Goal: Information Seeking & Learning: Find specific fact

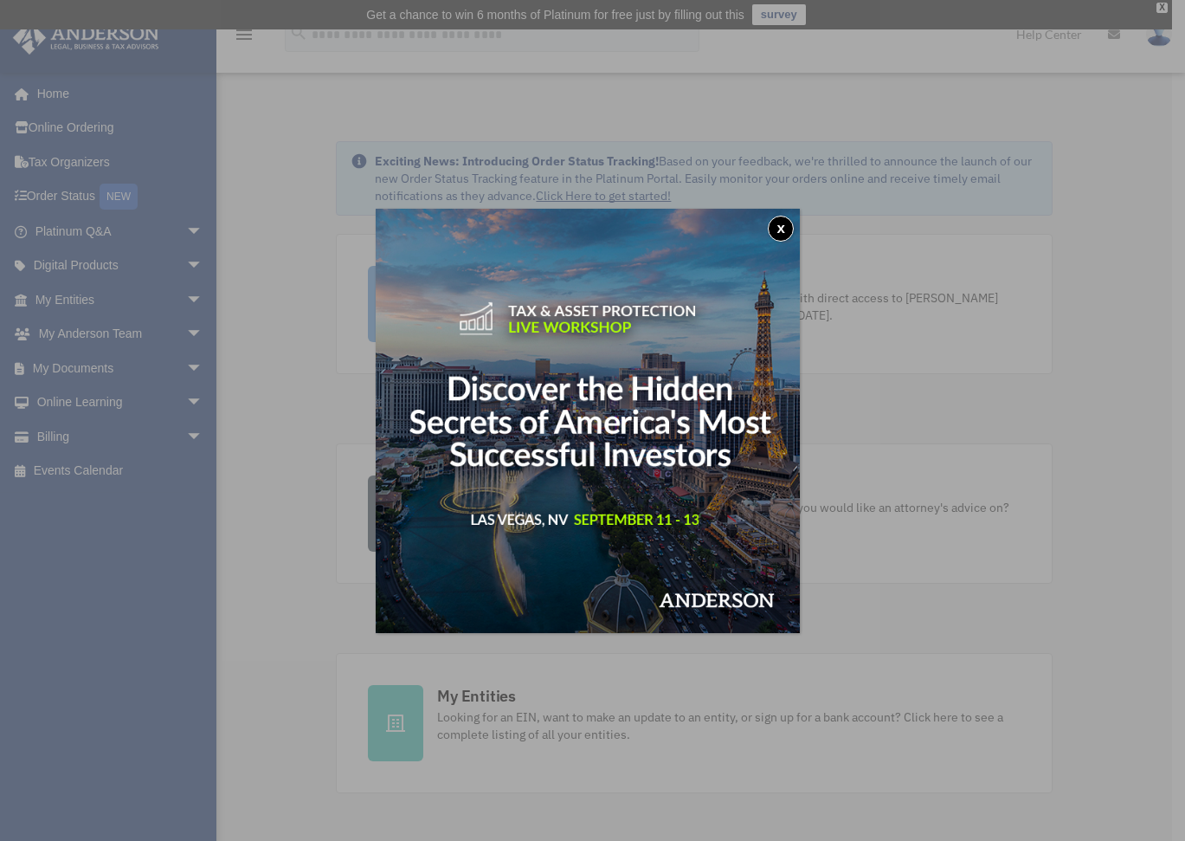
click at [787, 230] on button "x" at bounding box center [781, 229] width 26 height 26
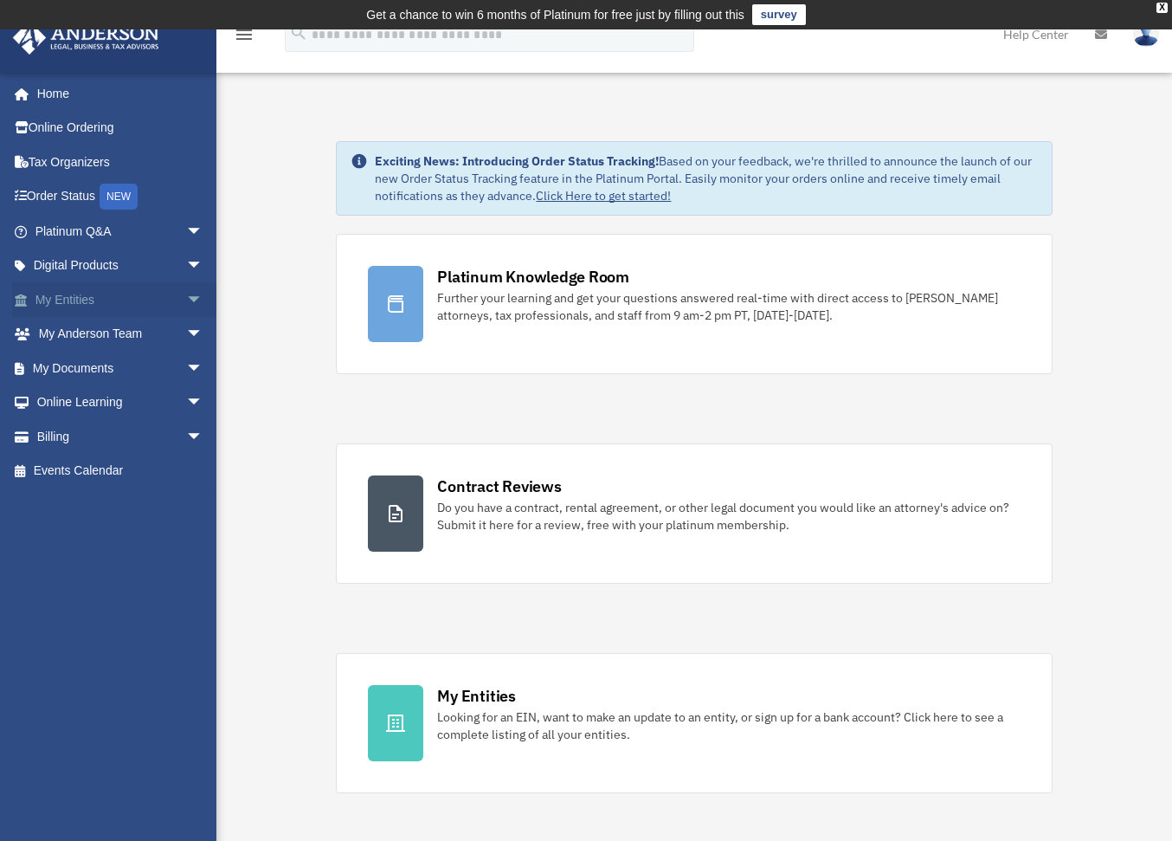
click at [186, 297] on span "arrow_drop_down" at bounding box center [203, 300] width 35 height 36
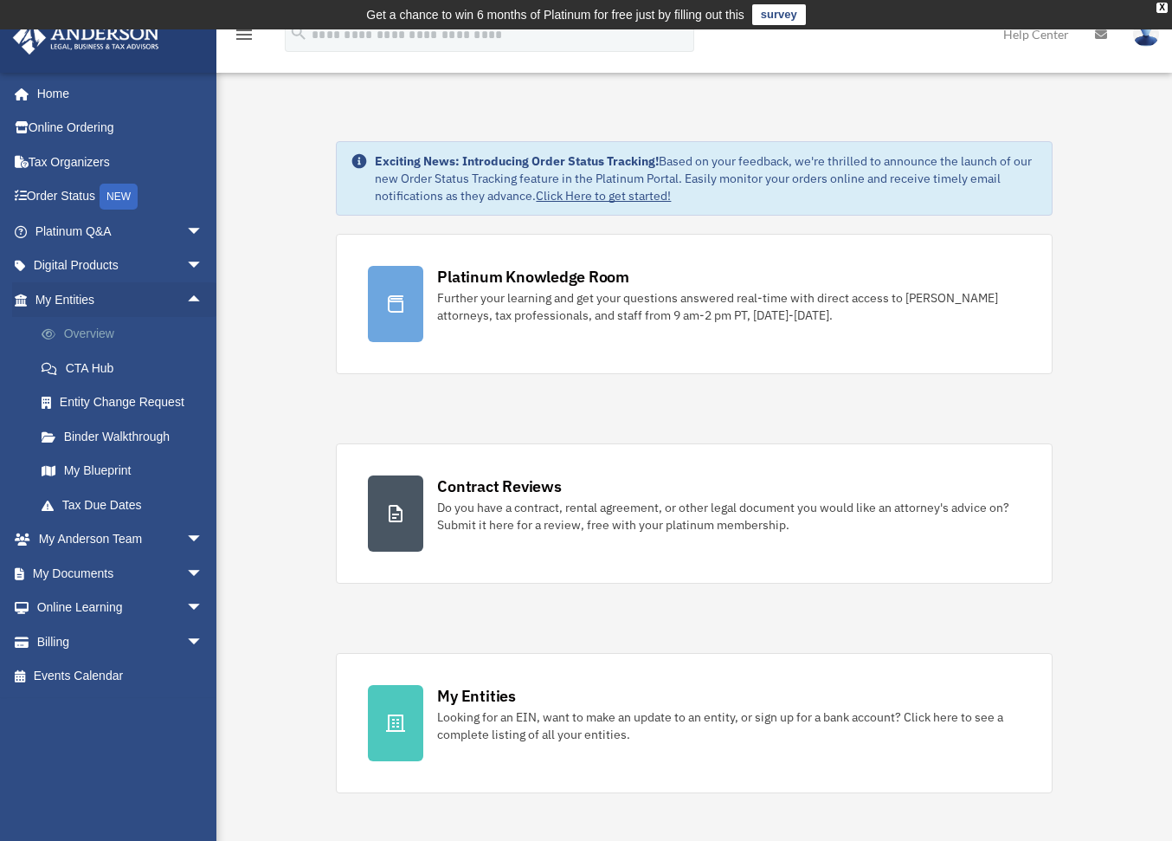
click at [95, 333] on link "Overview" at bounding box center [126, 334] width 205 height 35
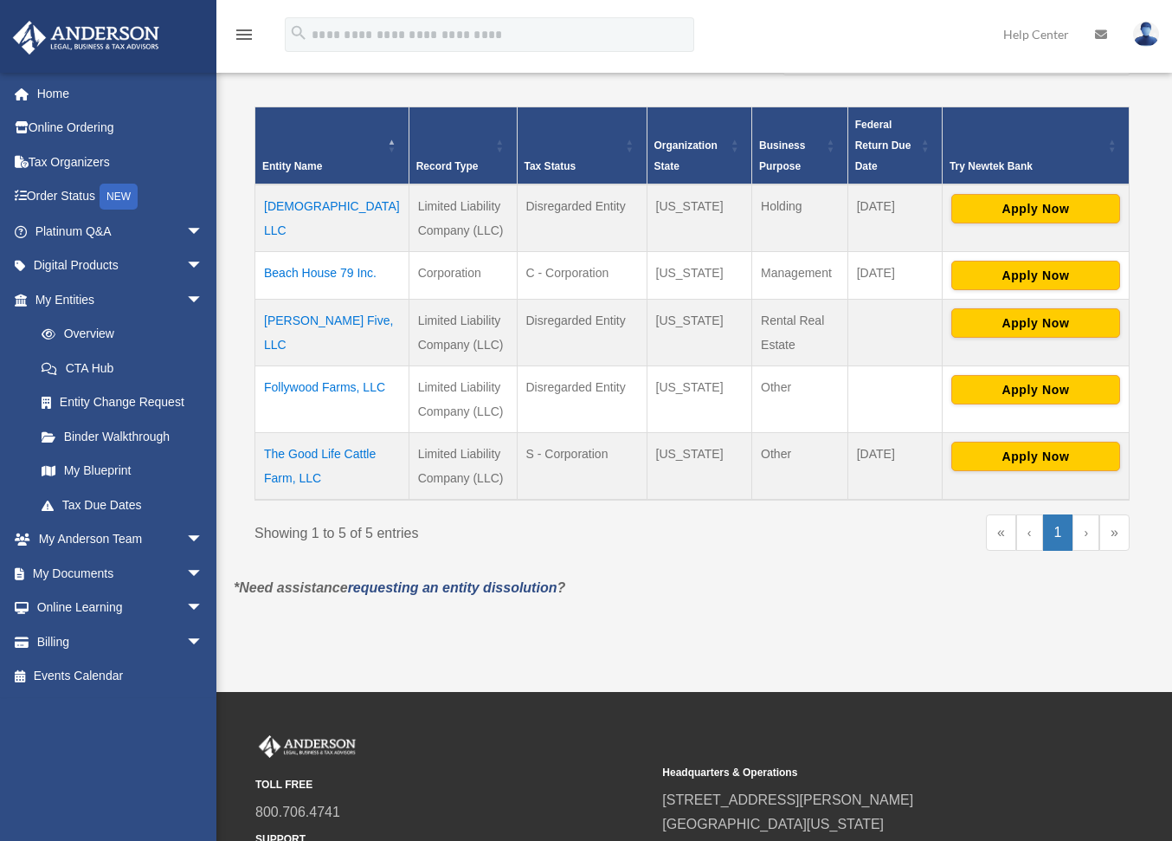
scroll to position [354, 0]
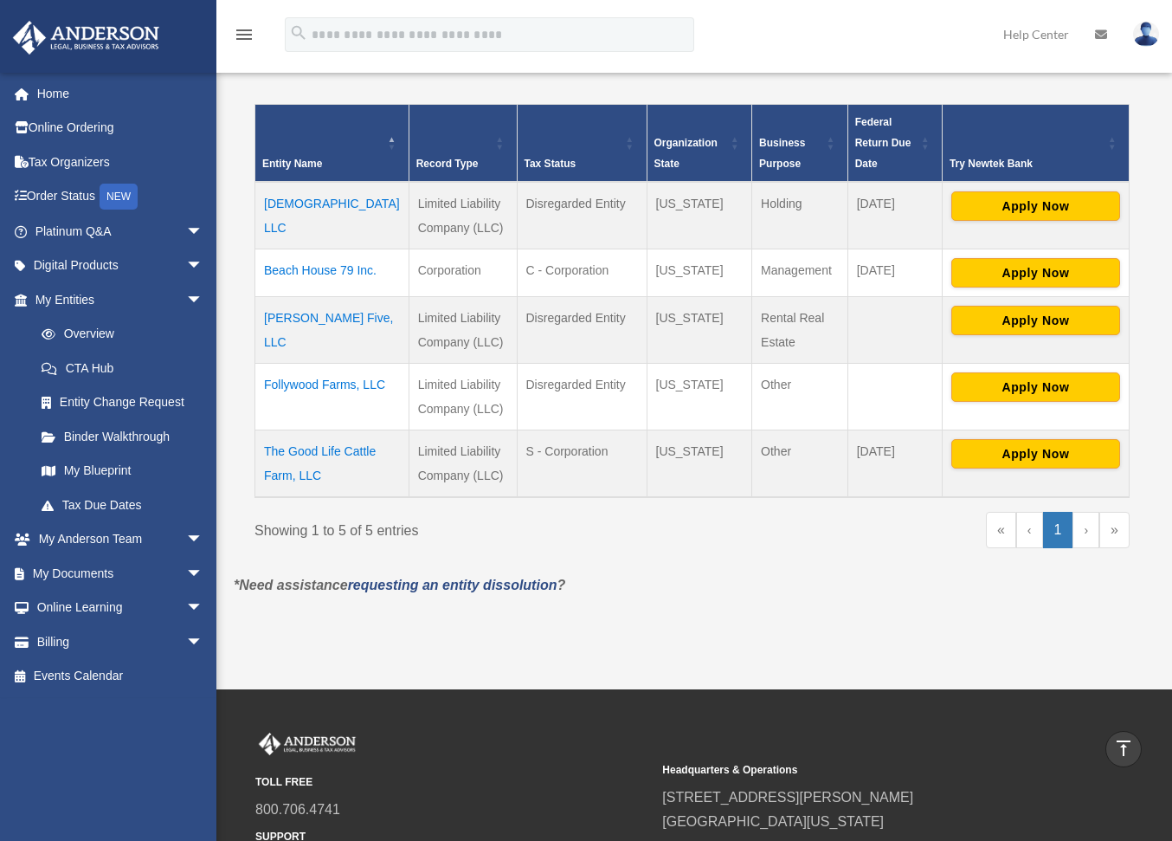
click at [312, 380] on td "Follywood Farms, LLC" at bounding box center [332, 397] width 154 height 67
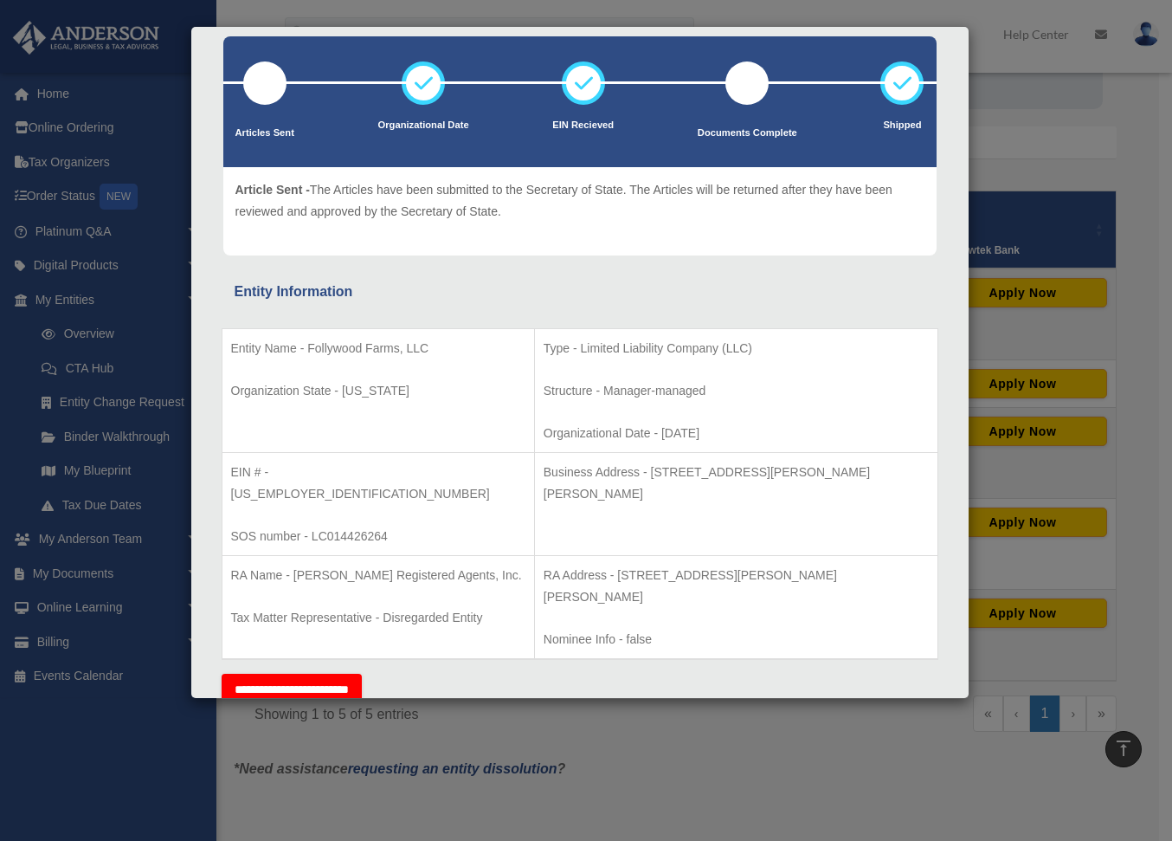
scroll to position [87, 0]
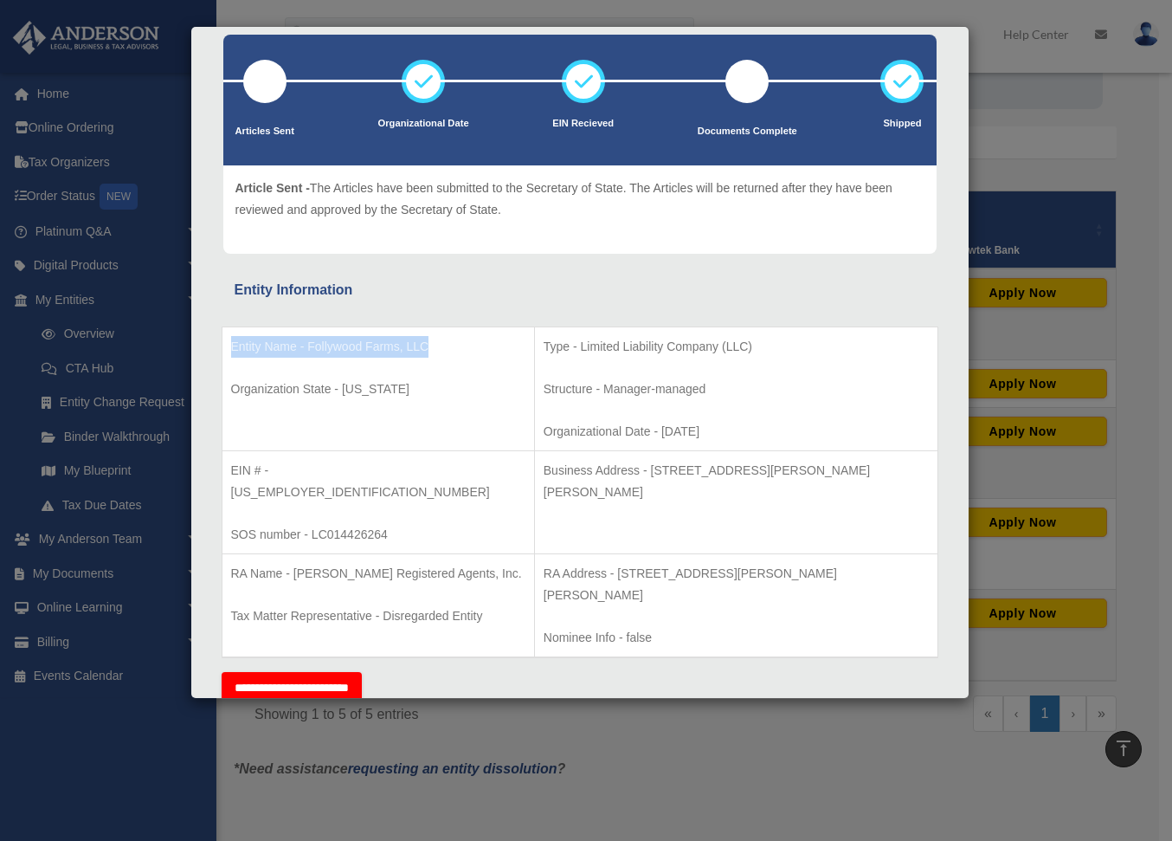
drag, startPoint x: 229, startPoint y: 344, endPoint x: 450, endPoint y: 346, distance: 220.8
click at [450, 346] on td "Entity Name - Follywood Farms, LLC Organization State - Missouri" at bounding box center [378, 388] width 313 height 125
copy p "Entity Name - Follywood Farms, LLC"
drag, startPoint x: 232, startPoint y: 466, endPoint x: 341, endPoint y: 473, distance: 109.3
click at [341, 473] on p "EIN # - 33-2382047" at bounding box center [378, 481] width 294 height 42
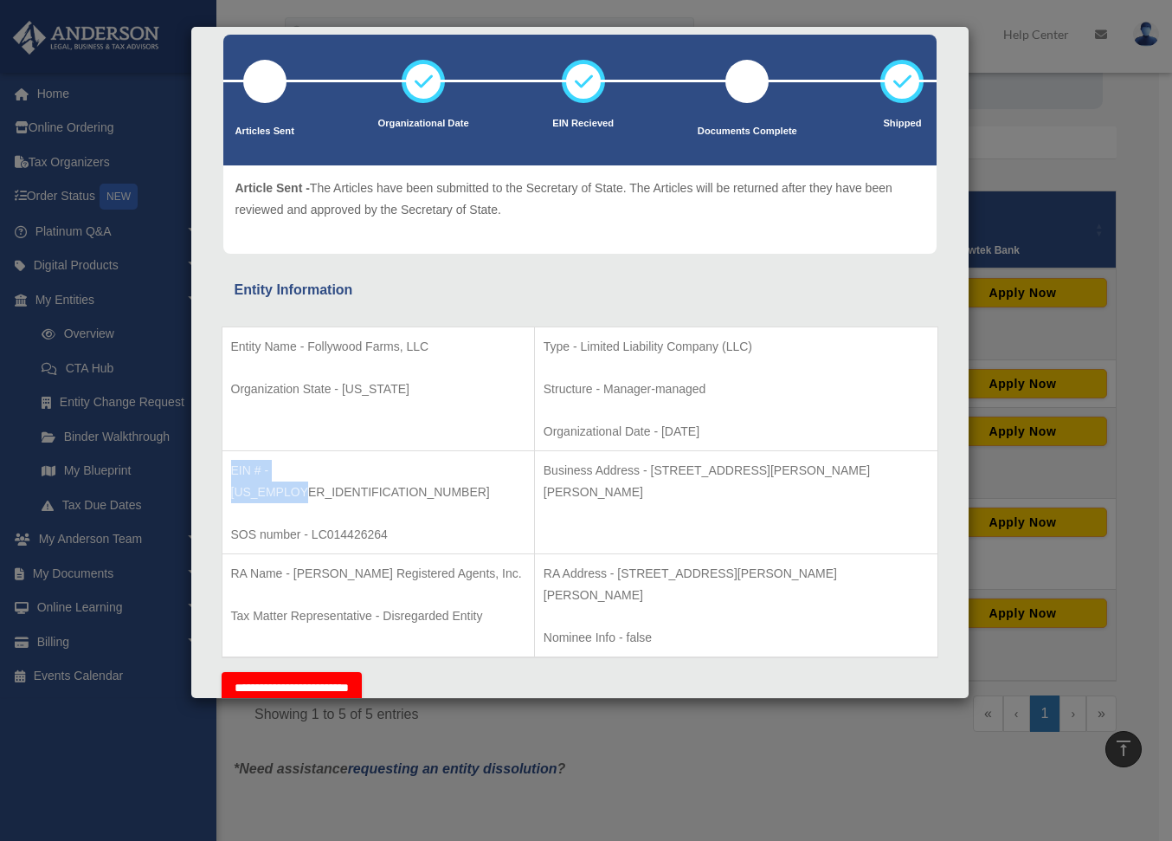
copy p "EIN # - 33-2382047"
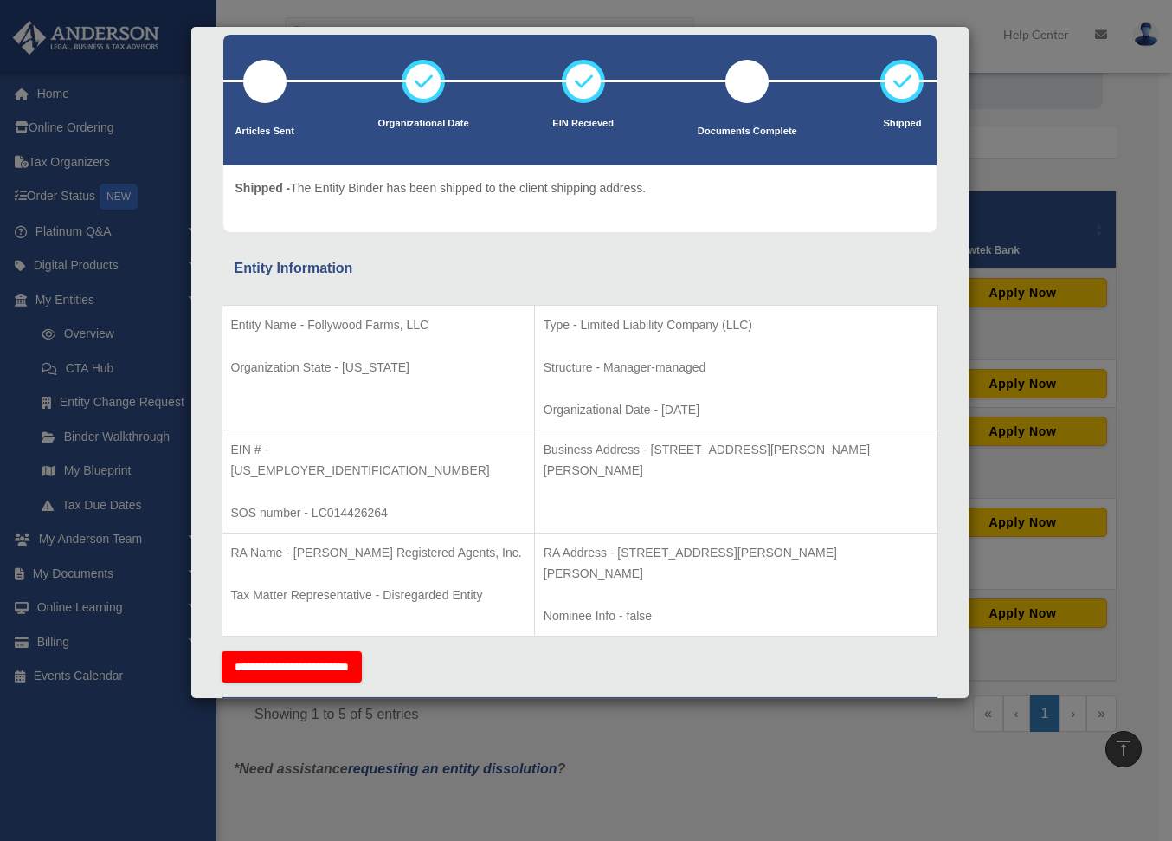
click at [1127, 129] on div "Details × Articles Sent Organizational Date" at bounding box center [586, 420] width 1172 height 841
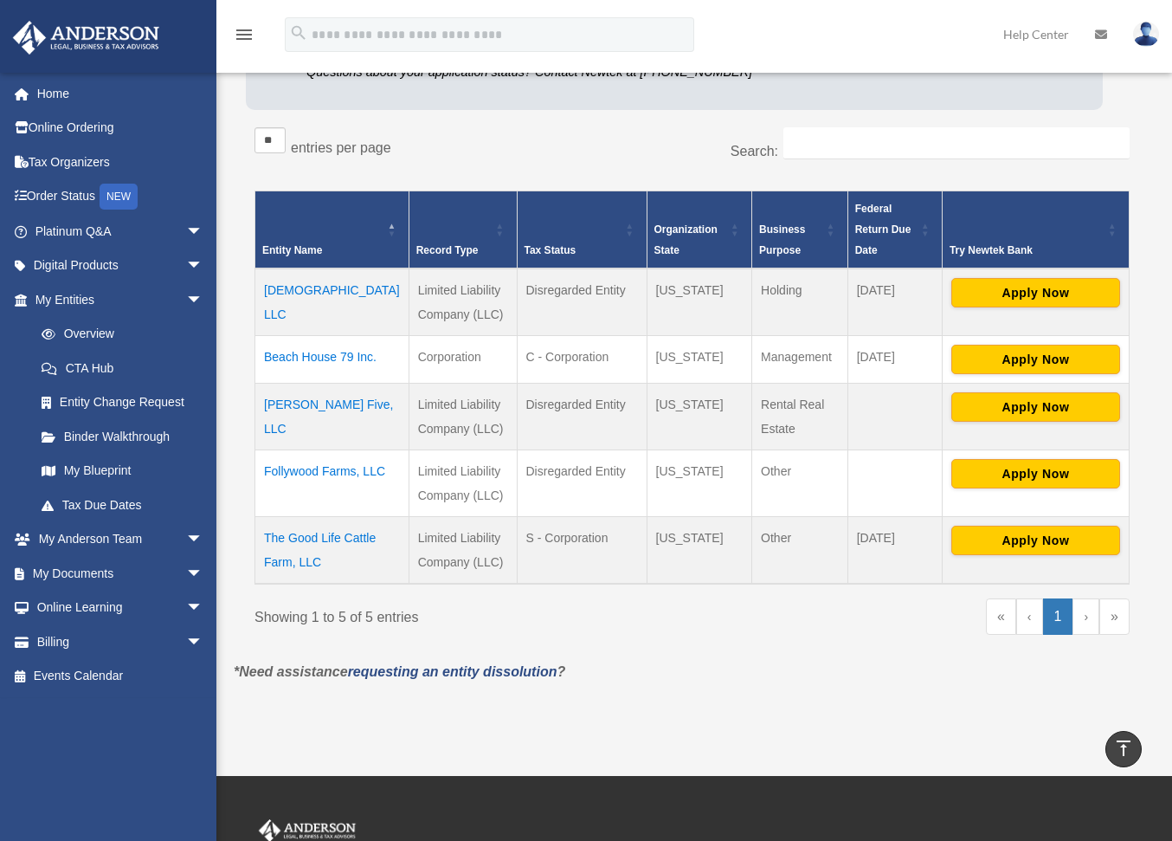
click at [300, 533] on td "The Good Life Cattle Farm, LLC" at bounding box center [332, 551] width 154 height 68
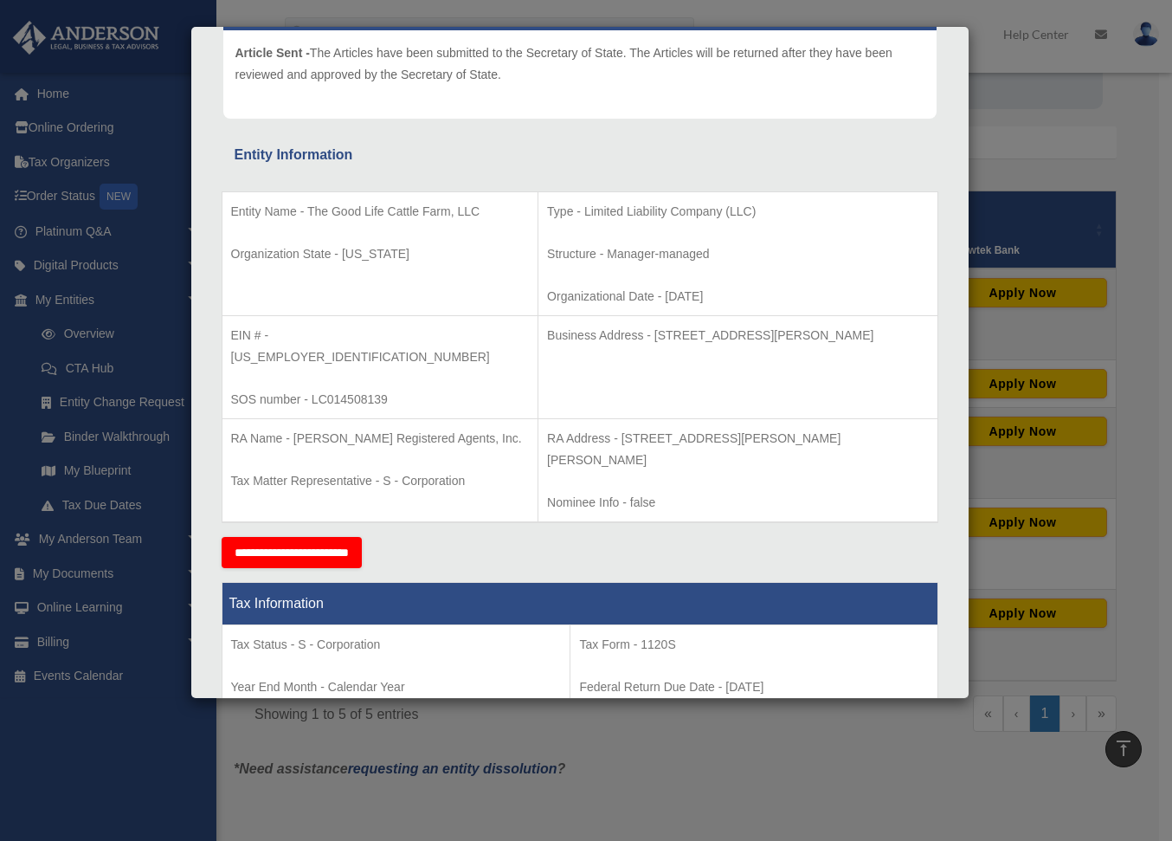
scroll to position [260, 0]
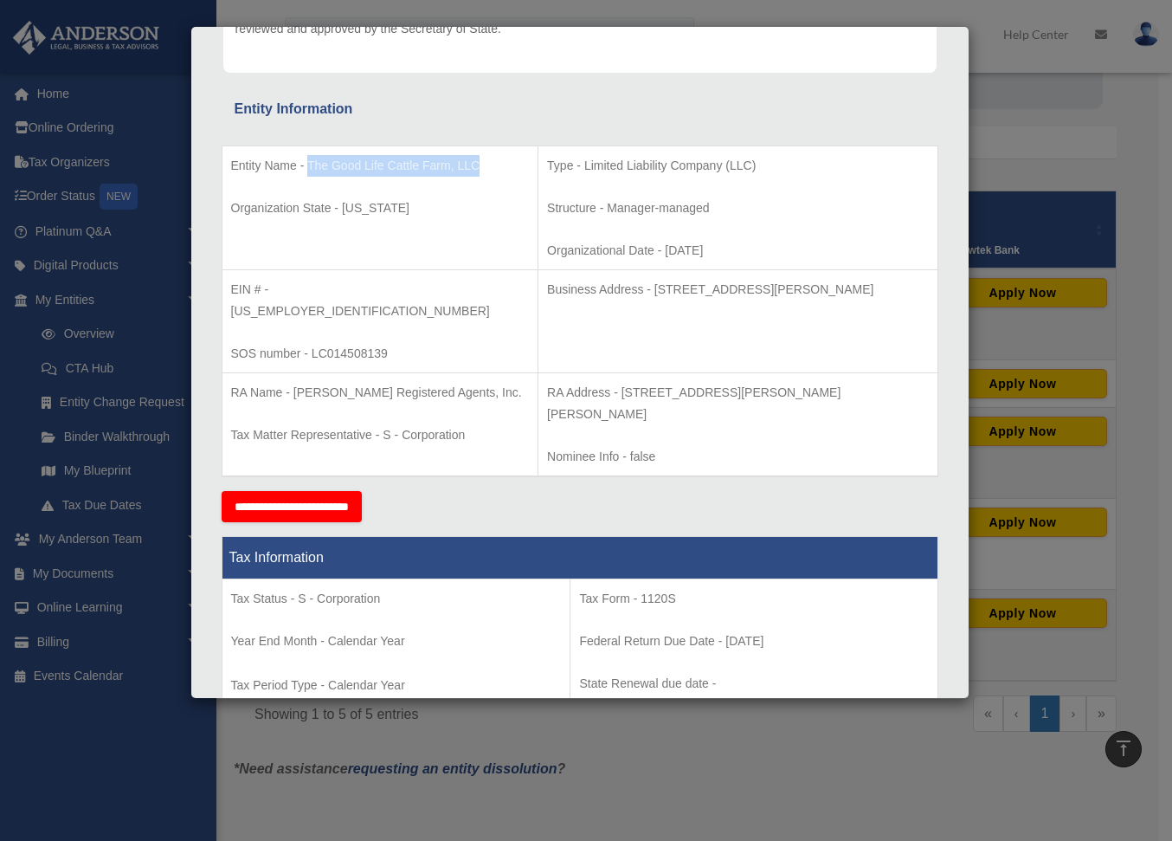
drag, startPoint x: 308, startPoint y: 160, endPoint x: 483, endPoint y: 164, distance: 175.0
click at [483, 164] on p "Entity Name - The Good Life Cattle Farm, LLC" at bounding box center [380, 166] width 299 height 22
copy p "The Good Life Cattle Farm, LLC"
drag, startPoint x: 234, startPoint y: 555, endPoint x: 402, endPoint y: 552, distance: 168.0
click at [402, 588] on p "Tax Status - S - Corporation" at bounding box center [396, 599] width 331 height 22
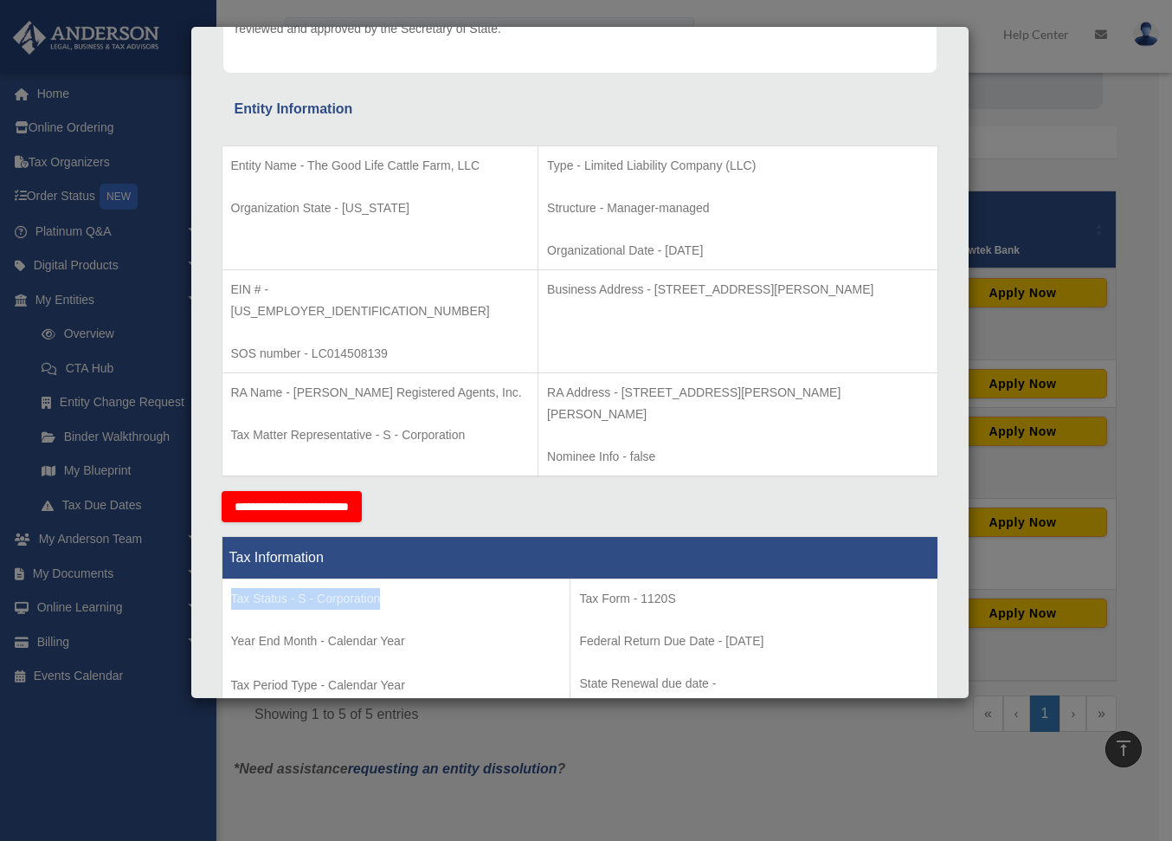
copy p "Tax Status - S - Corporation"
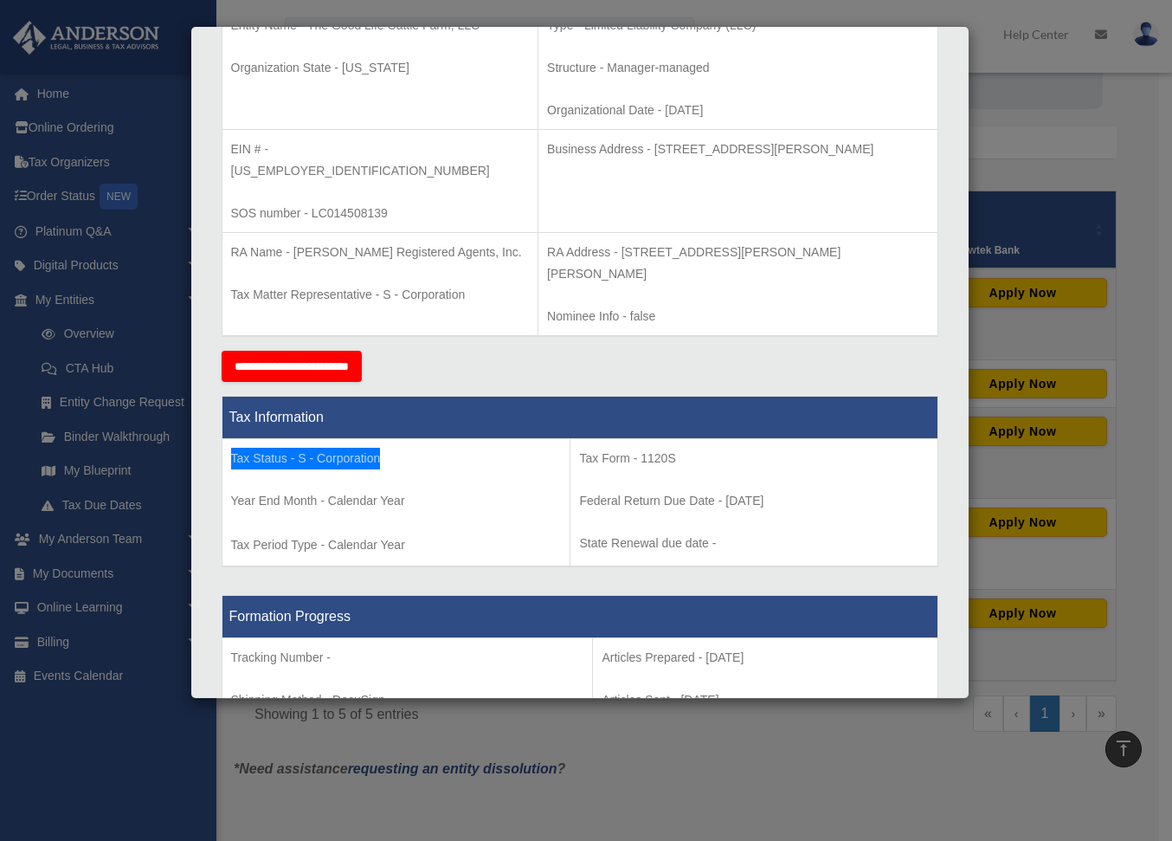
scroll to position [399, 0]
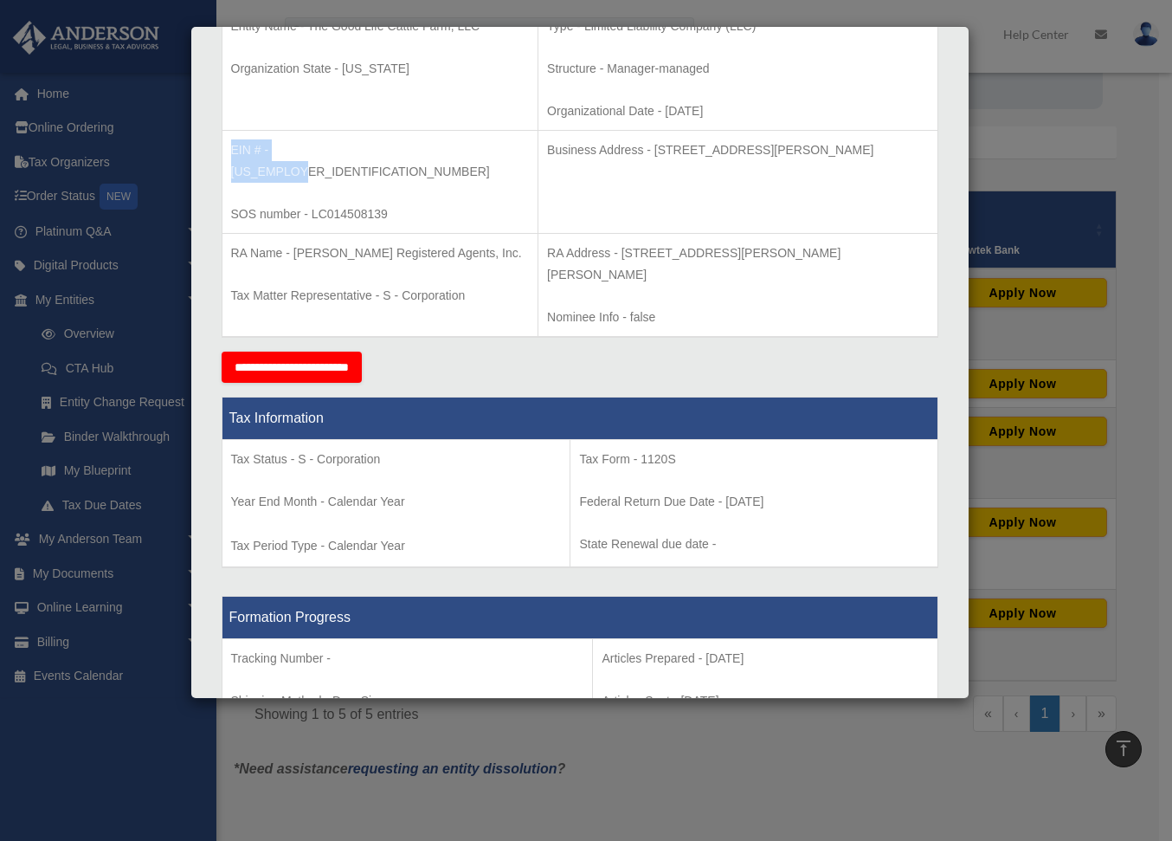
drag, startPoint x: 232, startPoint y: 146, endPoint x: 357, endPoint y: 148, distance: 124.7
click at [357, 148] on p "EIN # - 93-4516230" at bounding box center [380, 160] width 299 height 42
copy p "EIN # - 93-4516230"
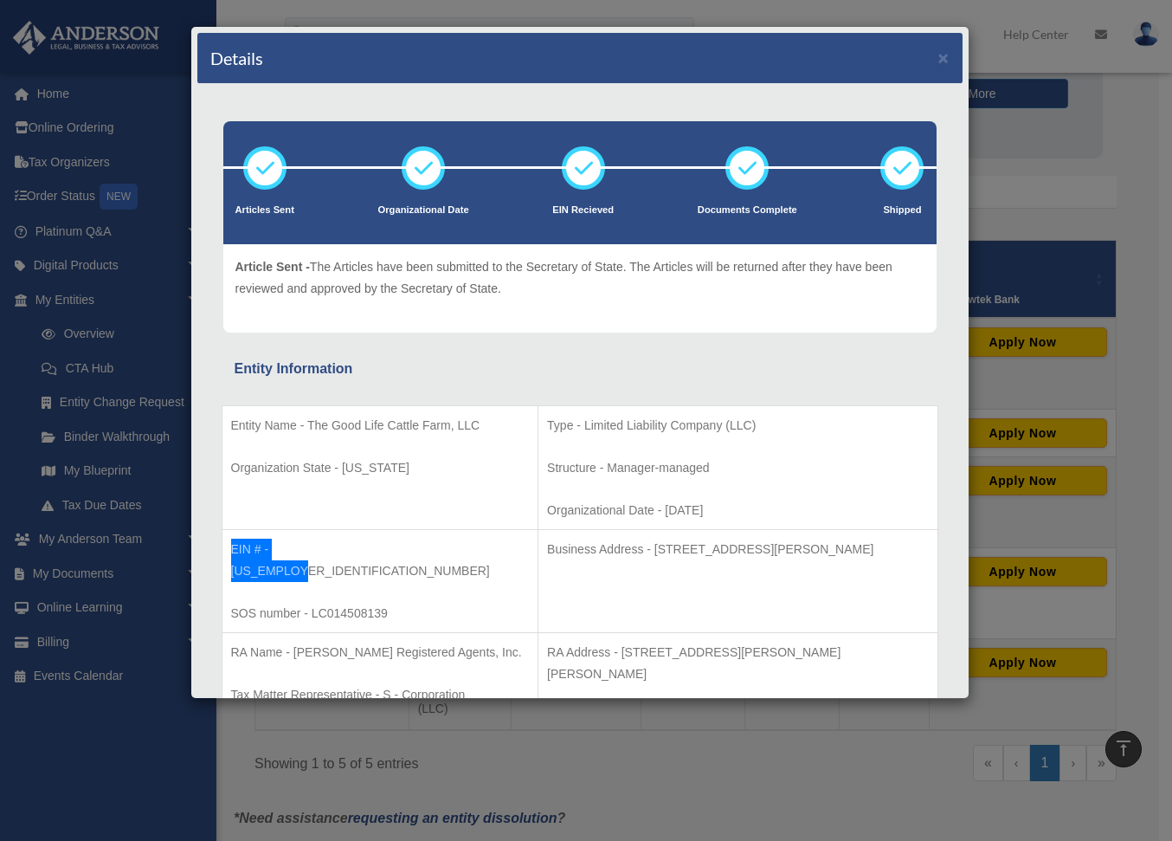
scroll to position [8, 0]
